Goal: Information Seeking & Learning: Find specific fact

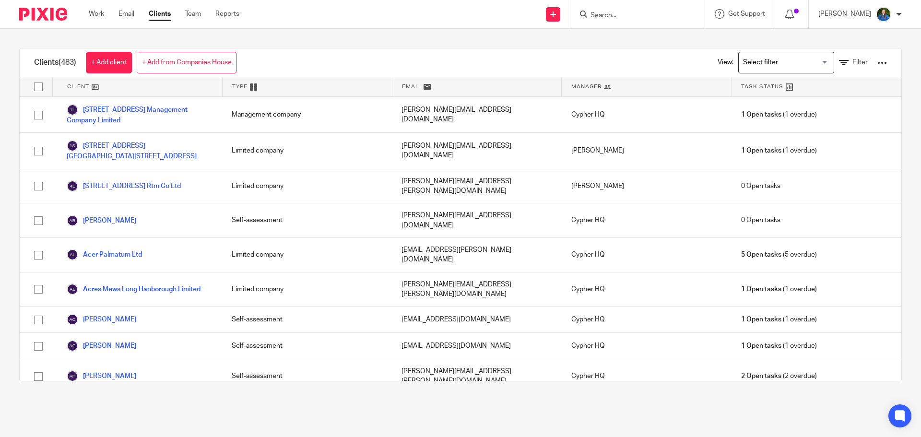
click at [622, 19] on input "Search" at bounding box center [633, 16] width 86 height 9
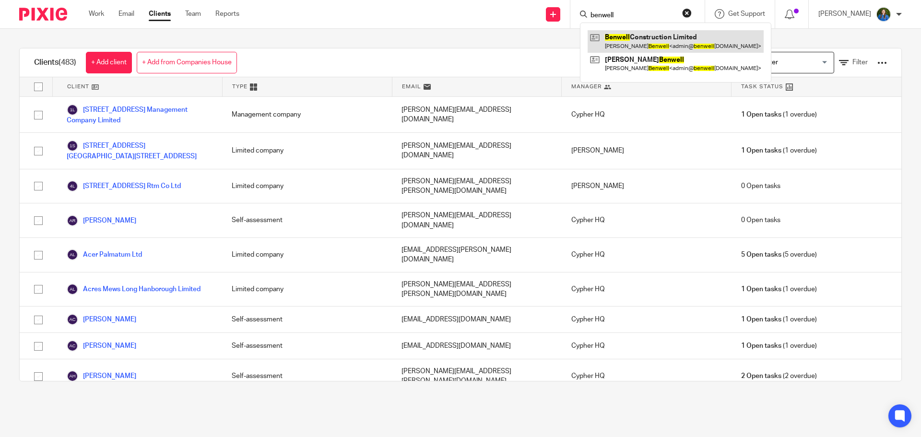
type input "benwell"
click at [637, 37] on link at bounding box center [676, 41] width 176 height 22
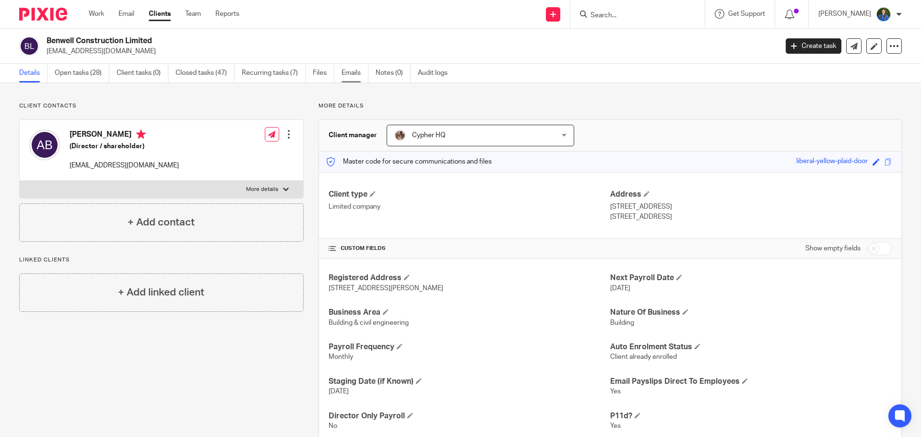
click at [362, 80] on link "Emails" at bounding box center [355, 73] width 27 height 19
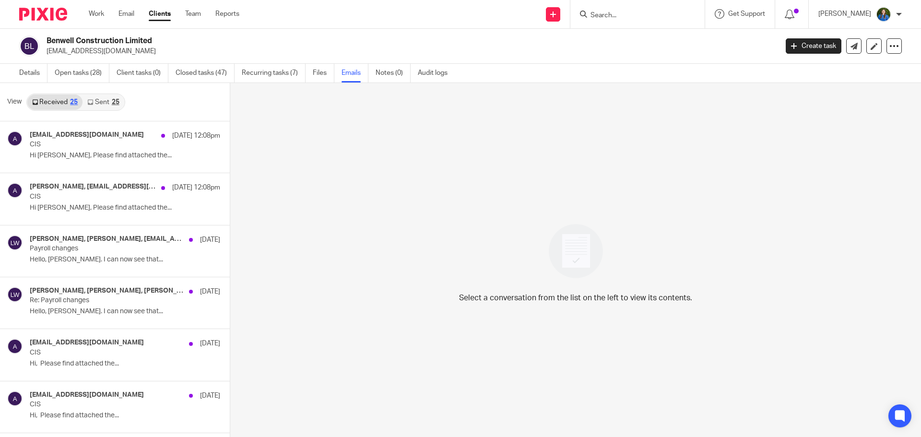
click at [104, 102] on link "Sent 25" at bounding box center [103, 102] width 41 height 15
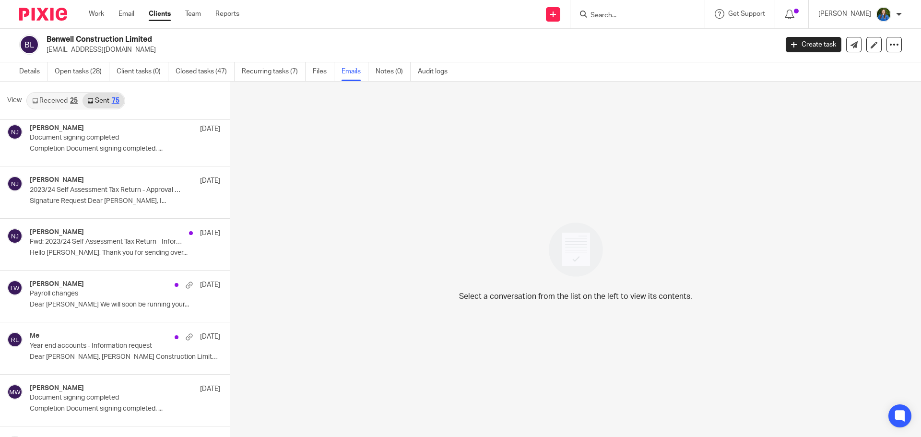
scroll to position [3178, 0]
click at [91, 199] on p "Signature Request Dear Andy, I..." at bounding box center [111, 201] width 162 height 8
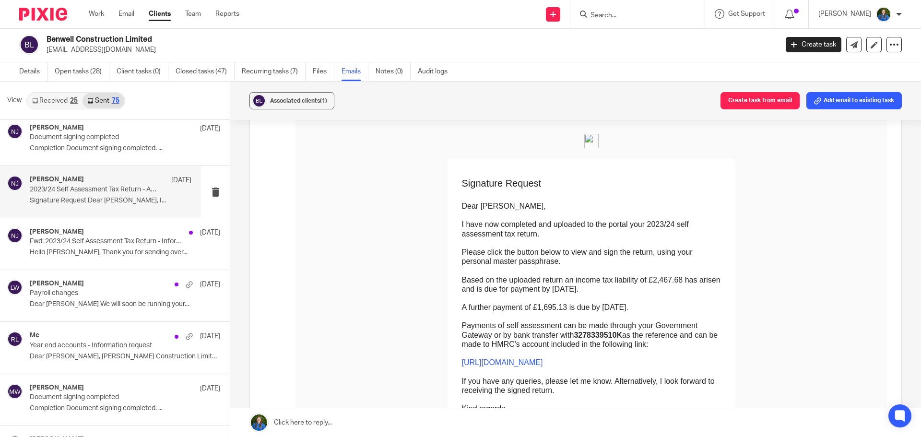
scroll to position [96, 0]
drag, startPoint x: 405, startPoint y: 307, endPoint x: 689, endPoint y: 334, distance: 284.4
click at [689, 334] on td "Dear Andy, I have now completed and uploaded to the portal your 2023/24 self as…" at bounding box center [591, 305] width 259 height 234
copy td "Payments of self assessment can be made through your Government Gateway or by b…"
drag, startPoint x: 406, startPoint y: 288, endPoint x: 583, endPoint y: 287, distance: 176.6
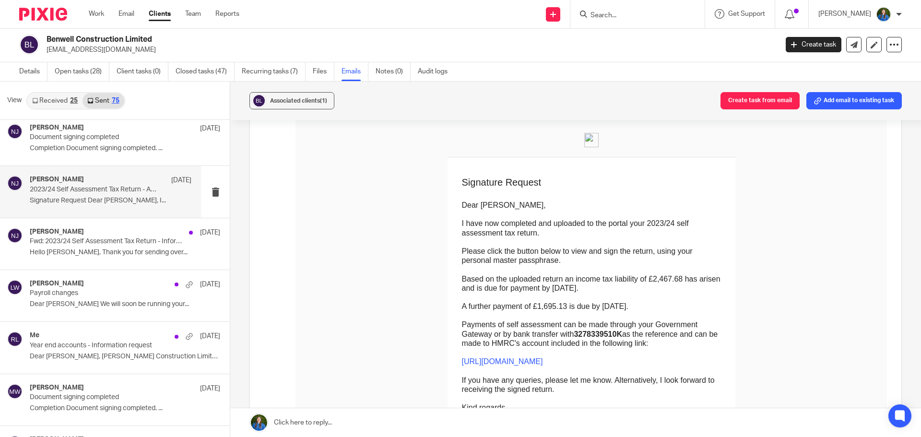
click at [583, 302] on p "A further payment of £1,695.13 is due by 31 Jul 2025." at bounding box center [591, 306] width 259 height 9
copy p "A further payment of £1,695.13 is due by 31 Jul 2025"
drag, startPoint x: 406, startPoint y: 307, endPoint x: 622, endPoint y: 336, distance: 217.9
click at [622, 336] on td "Dear Andy, I have now completed and uploaded to the portal your 2023/24 self as…" at bounding box center [591, 305] width 259 height 234
copy td "Payments of self assessment can be made through your Government Gateway or by b…"
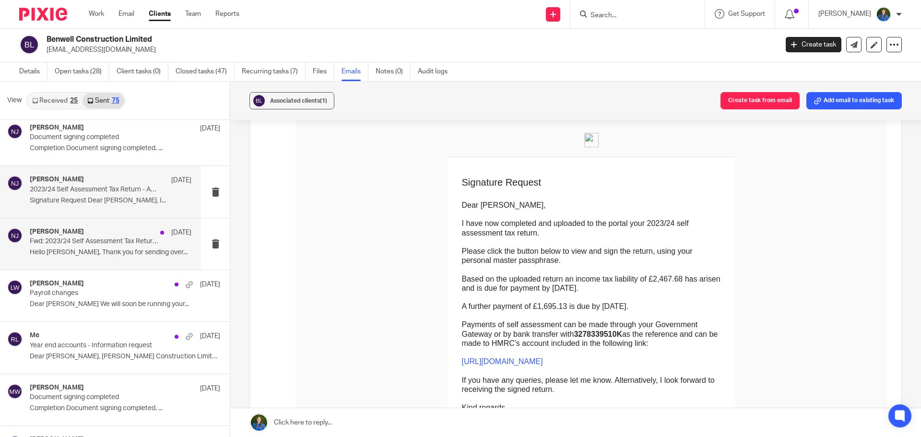
click at [56, 246] on div "Nuala James 22 Jan Fwd: 2023/24 Self Assessment Tax Return - Information Requir…" at bounding box center [111, 244] width 162 height 32
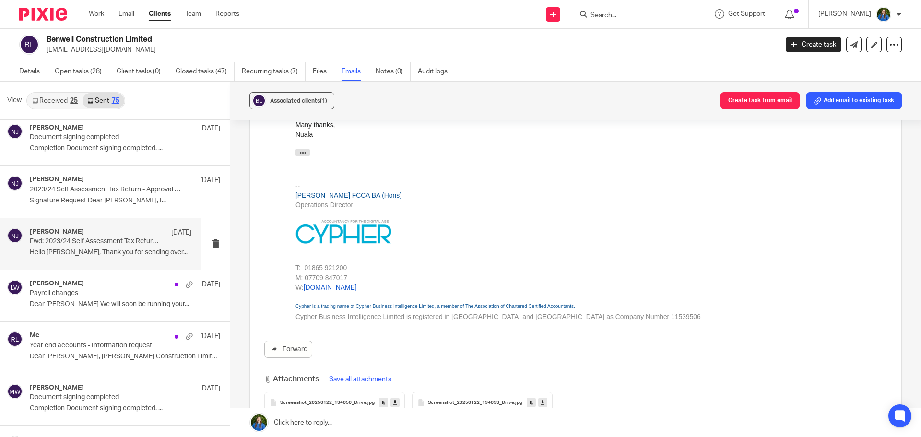
scroll to position [624, 0]
